Goal: Task Accomplishment & Management: Complete application form

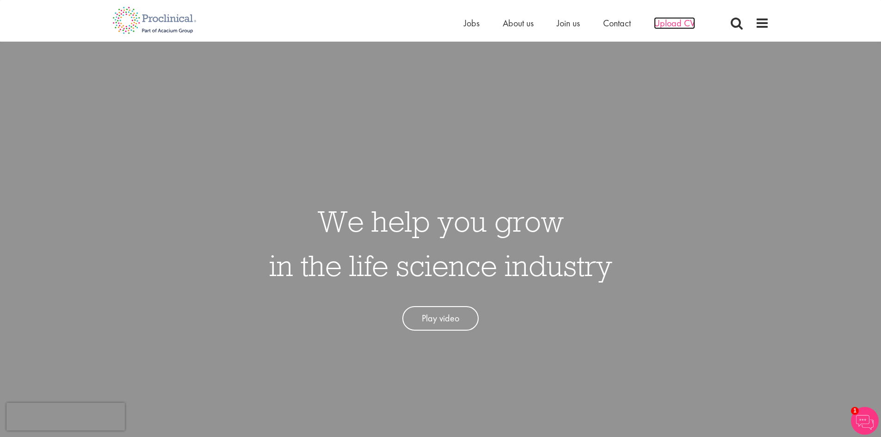
click at [667, 25] on span "Upload CV" at bounding box center [674, 23] width 41 height 12
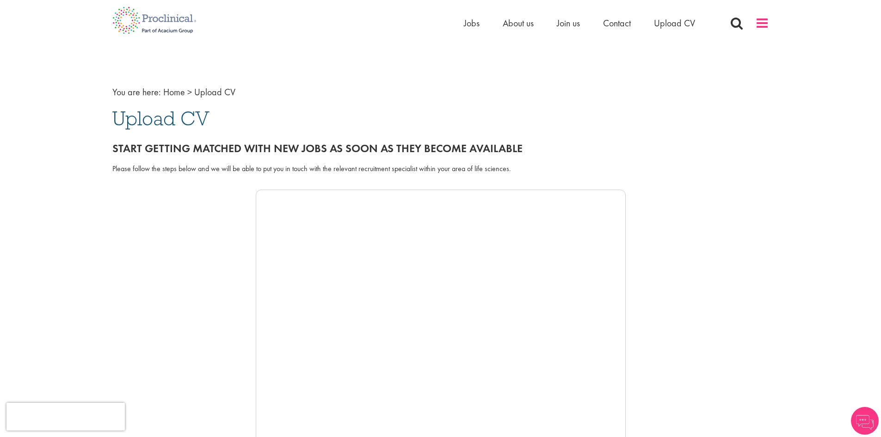
click at [756, 21] on span at bounding box center [762, 23] width 14 height 14
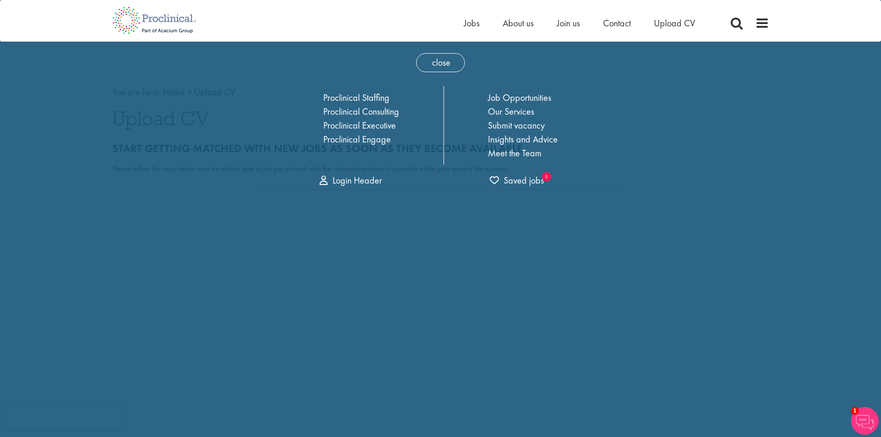
click at [434, 65] on span "close" at bounding box center [440, 62] width 49 height 19
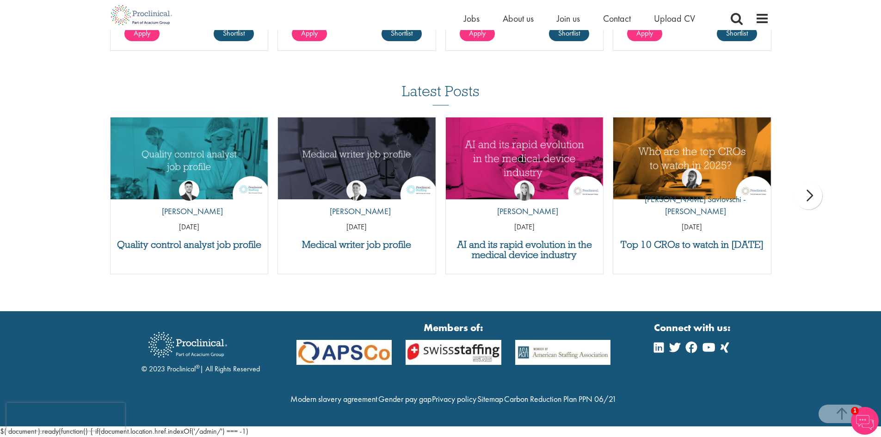
scroll to position [832, 0]
click at [503, 394] on link "Sitemap" at bounding box center [490, 399] width 26 height 11
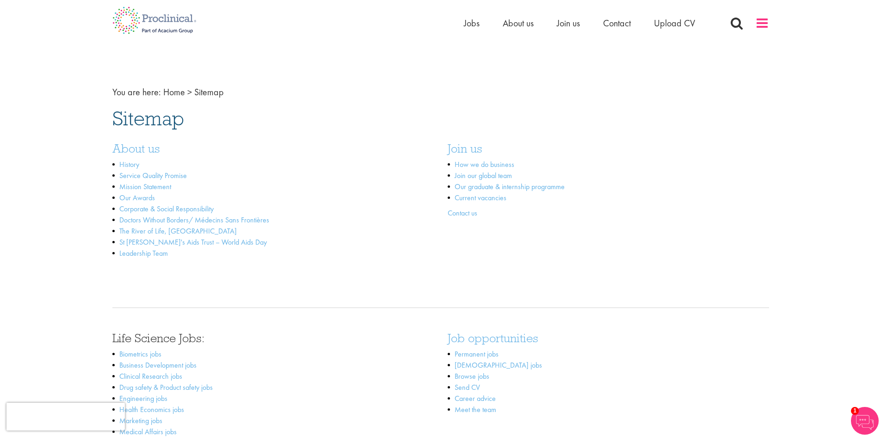
click at [767, 25] on span at bounding box center [762, 23] width 14 height 14
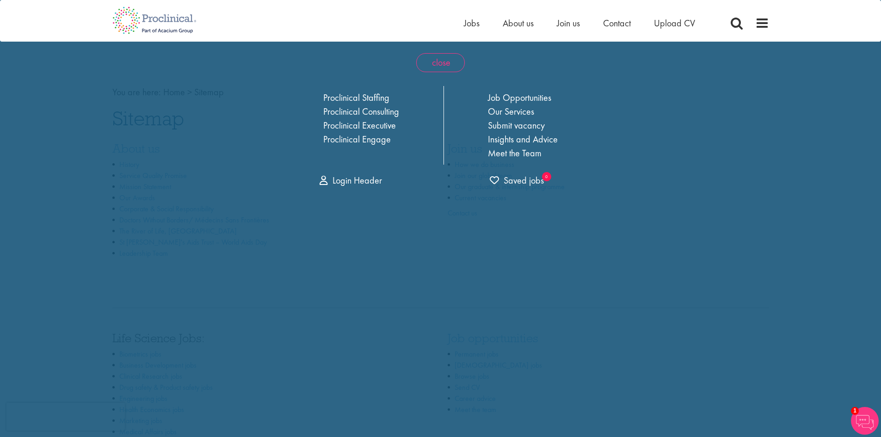
click at [448, 64] on span "close" at bounding box center [440, 62] width 49 height 19
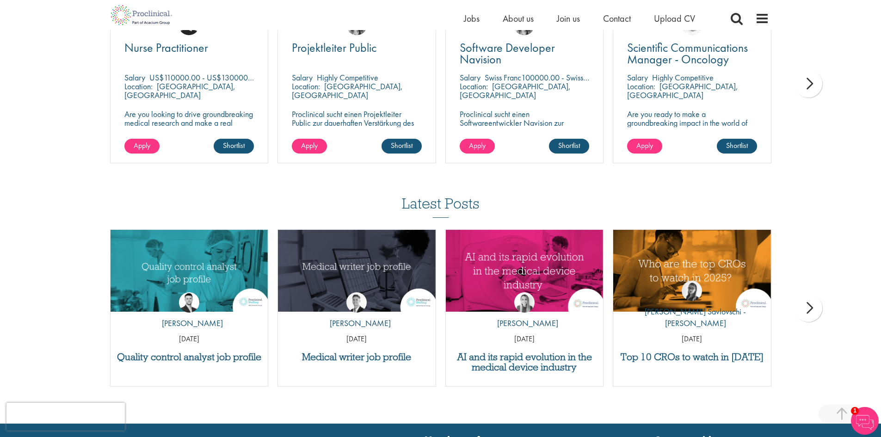
scroll to position [1093, 0]
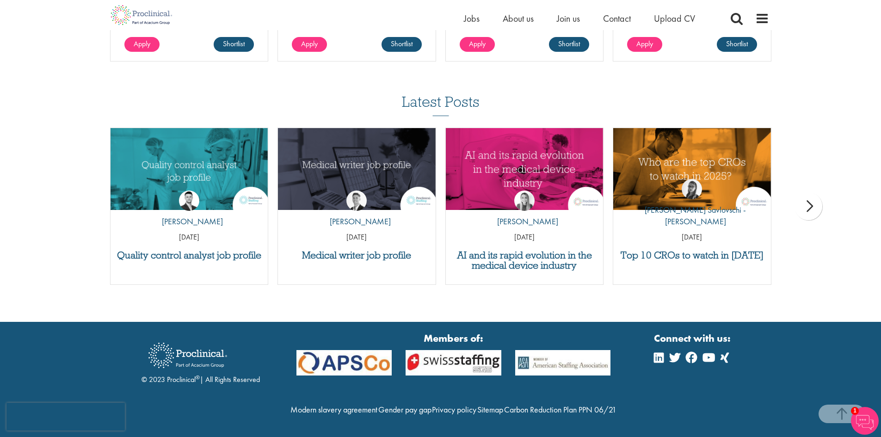
click at [872, 419] on img at bounding box center [865, 421] width 28 height 28
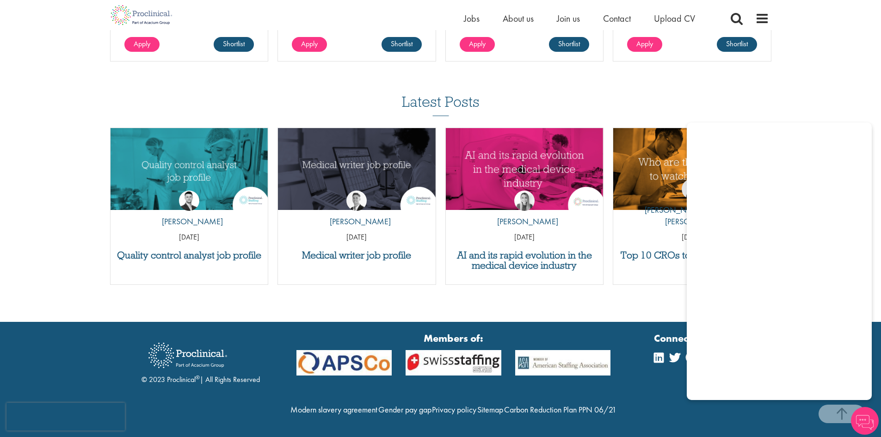
click at [388, 273] on div "Medical writer job profile by George Watson 01 Jul 25" at bounding box center [357, 211] width 168 height 166
click at [674, 17] on span "Upload CV" at bounding box center [674, 18] width 41 height 12
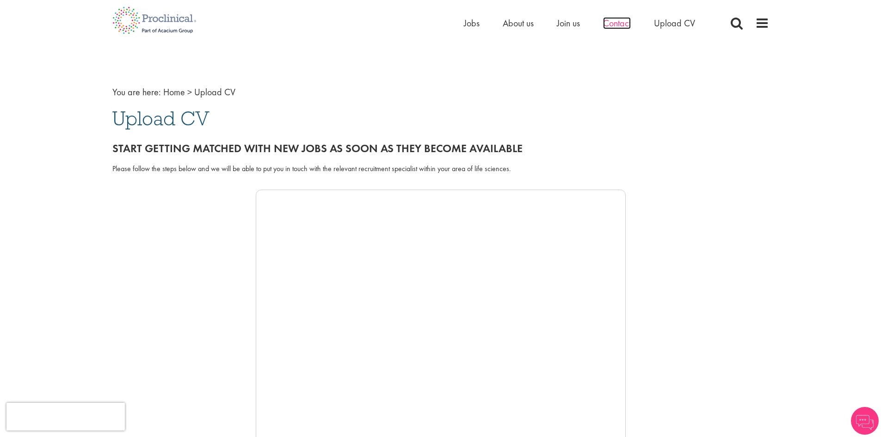
click at [626, 23] on span "Contact" at bounding box center [617, 23] width 28 height 12
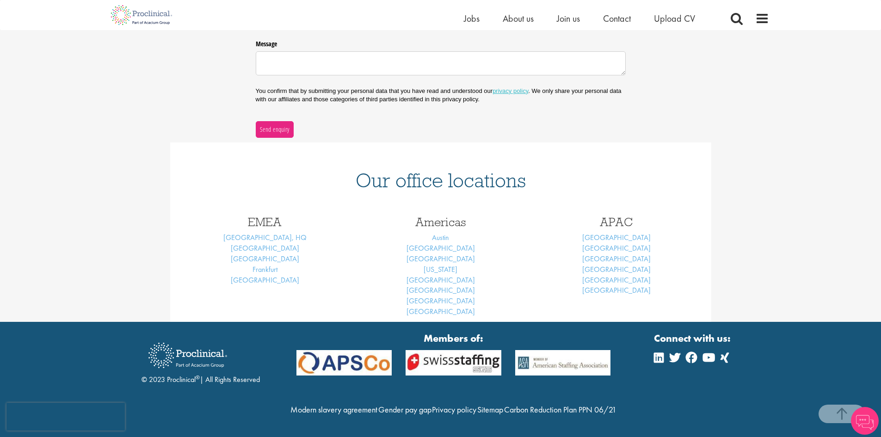
scroll to position [290, 0]
